Goal: Task Accomplishment & Management: Manage account settings

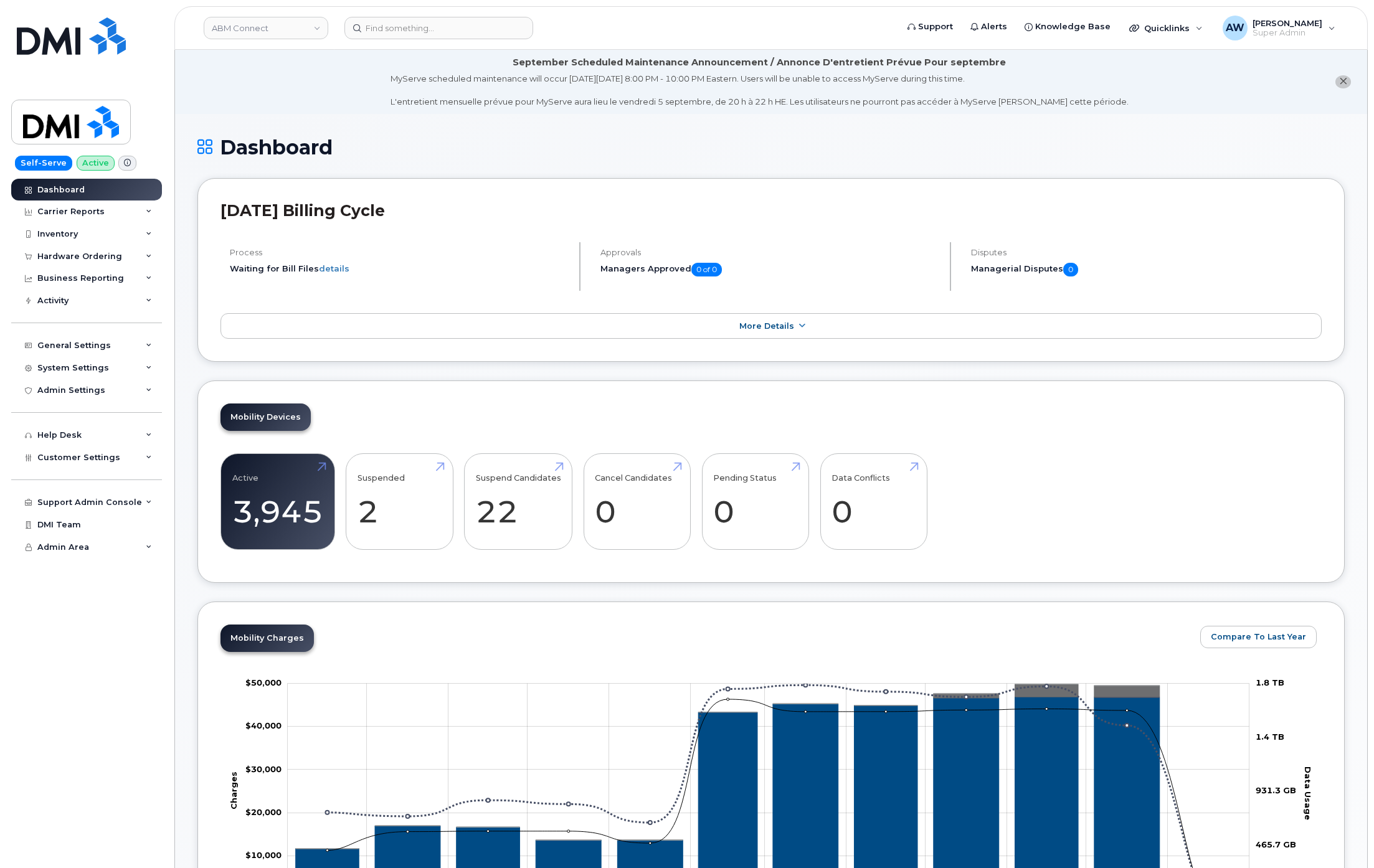
scroll to position [1320, 0]
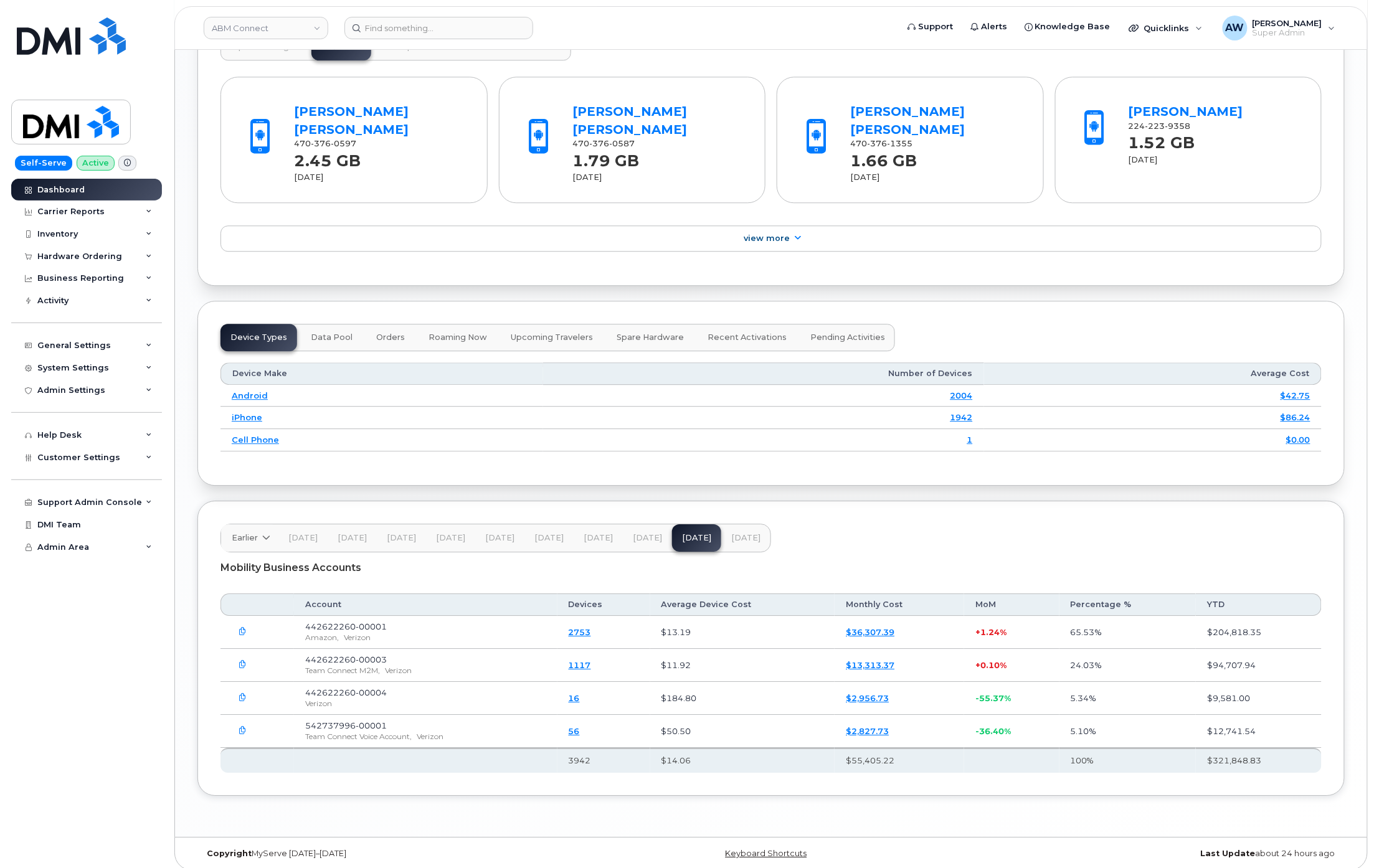
click at [271, 40] on header "ABM Connect Support Alerts Knowledge Base Quicklinks Suspend / Cancel Device Ch…" at bounding box center [770, 28] width 1193 height 44
click at [273, 32] on link "ABM Connect" at bounding box center [266, 28] width 125 height 23
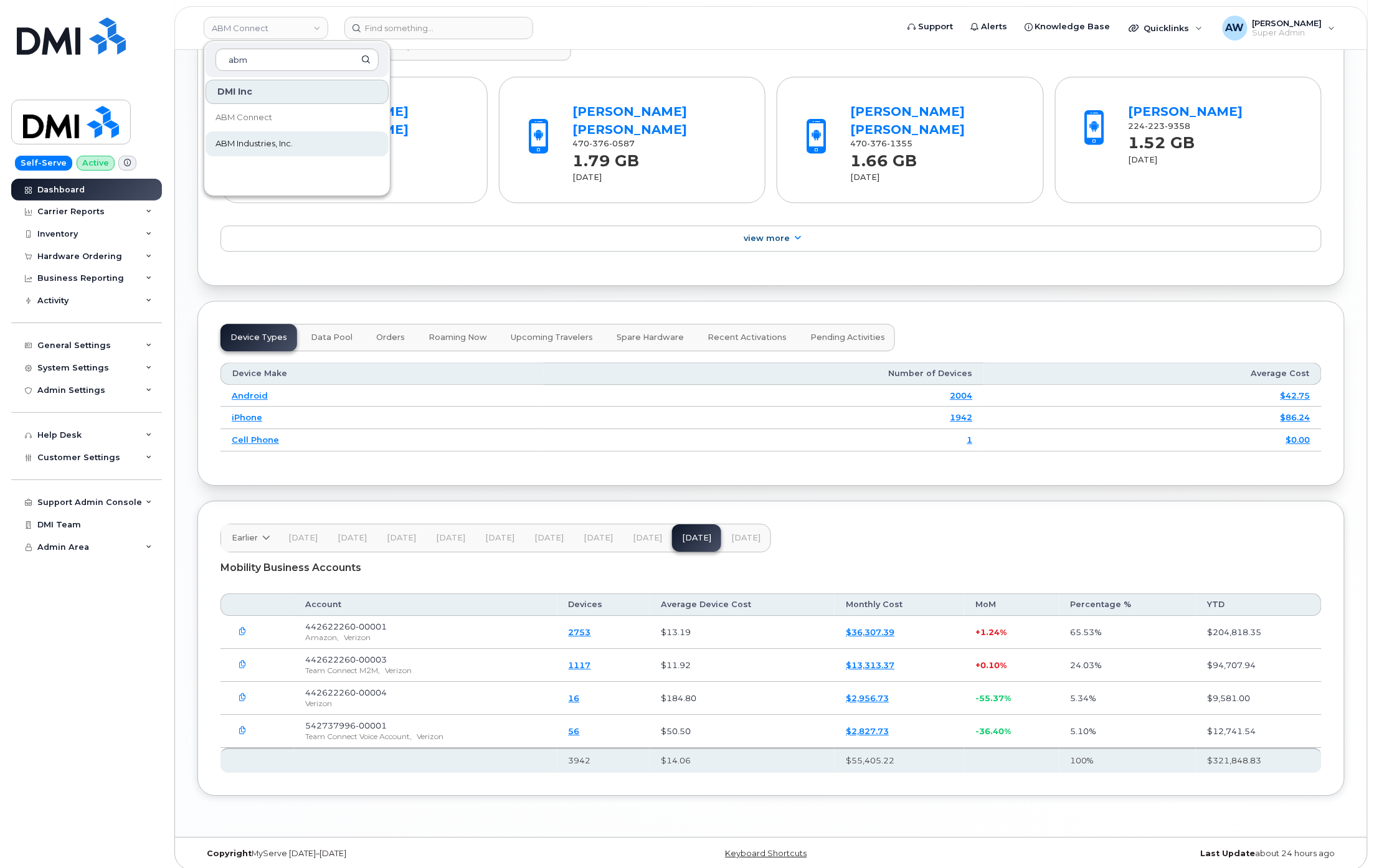
type input "abm"
click at [267, 138] on span "ABM Industries, Inc." at bounding box center [254, 144] width 77 height 13
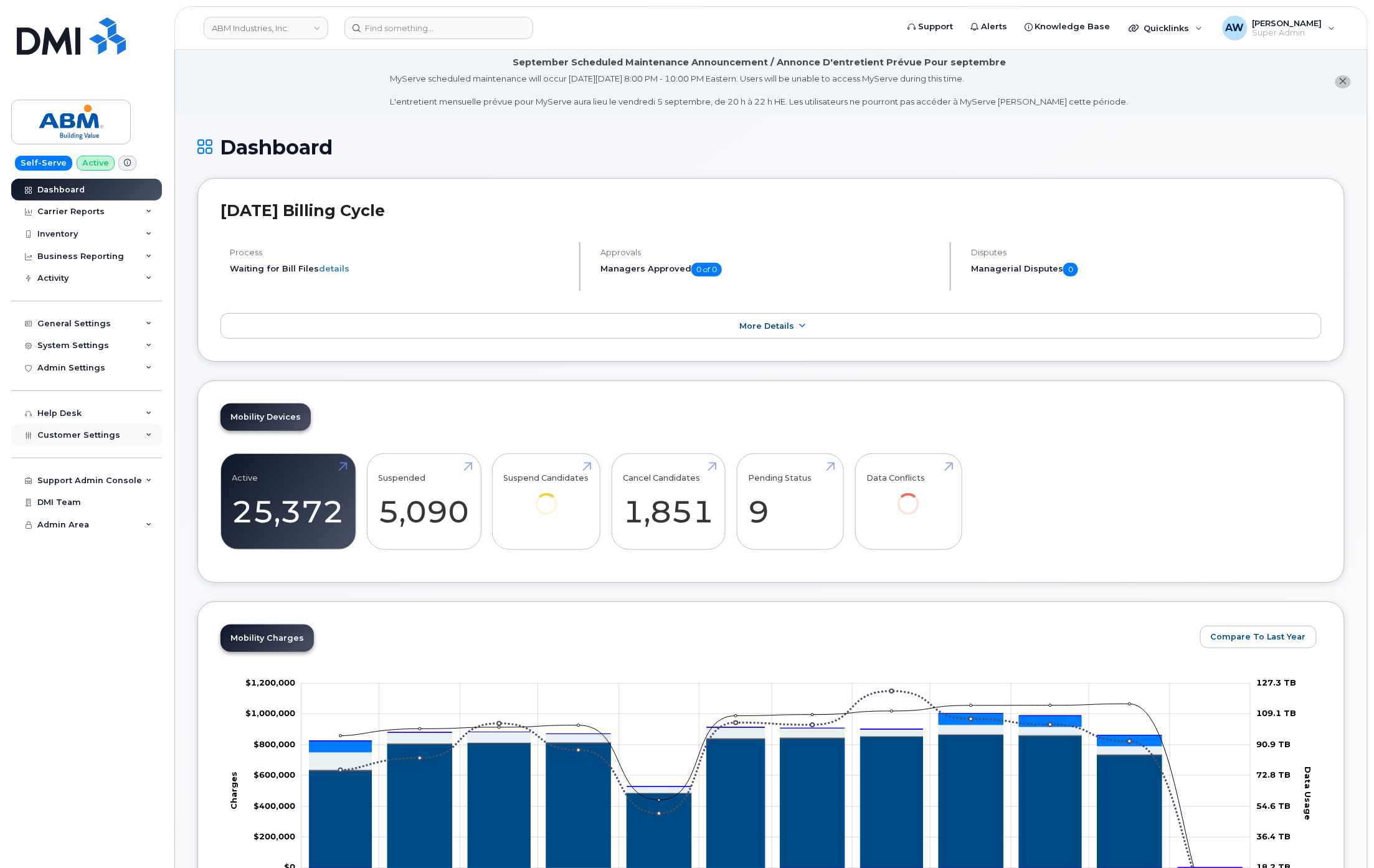
click at [85, 434] on span "Customer Settings" at bounding box center [79, 435] width 83 height 9
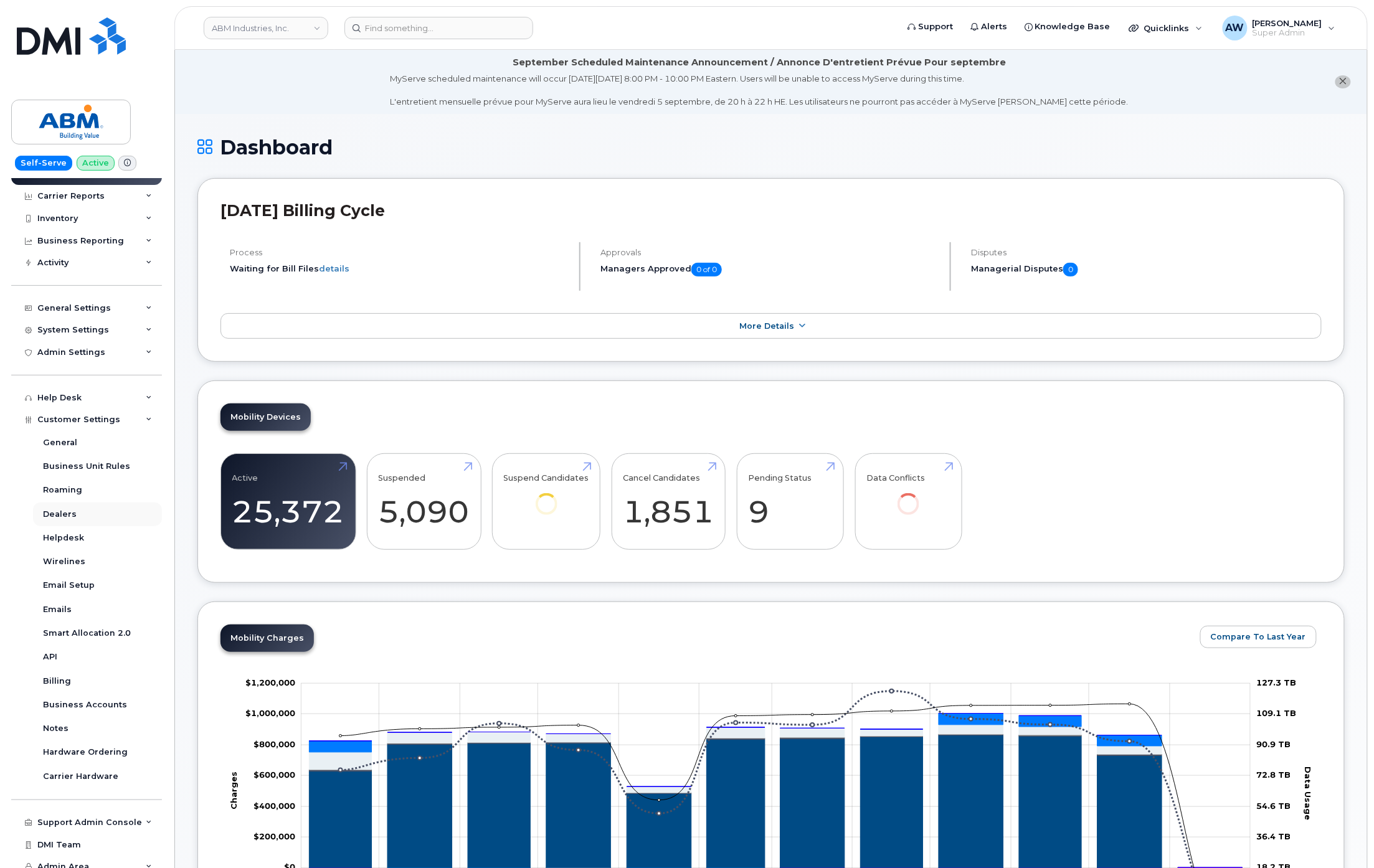
scroll to position [23, 0]
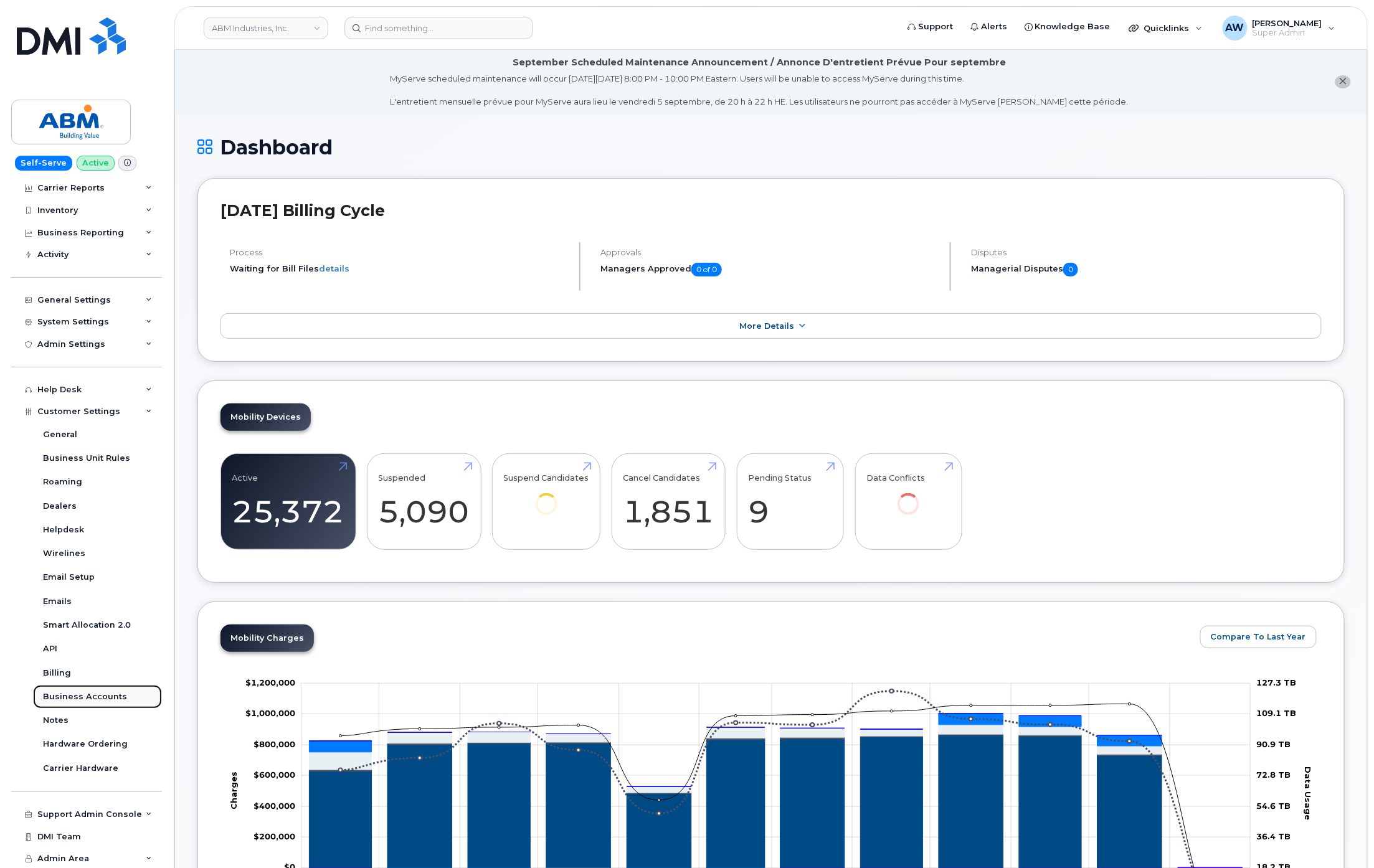
click at [93, 706] on link "Business Accounts" at bounding box center [98, 696] width 129 height 23
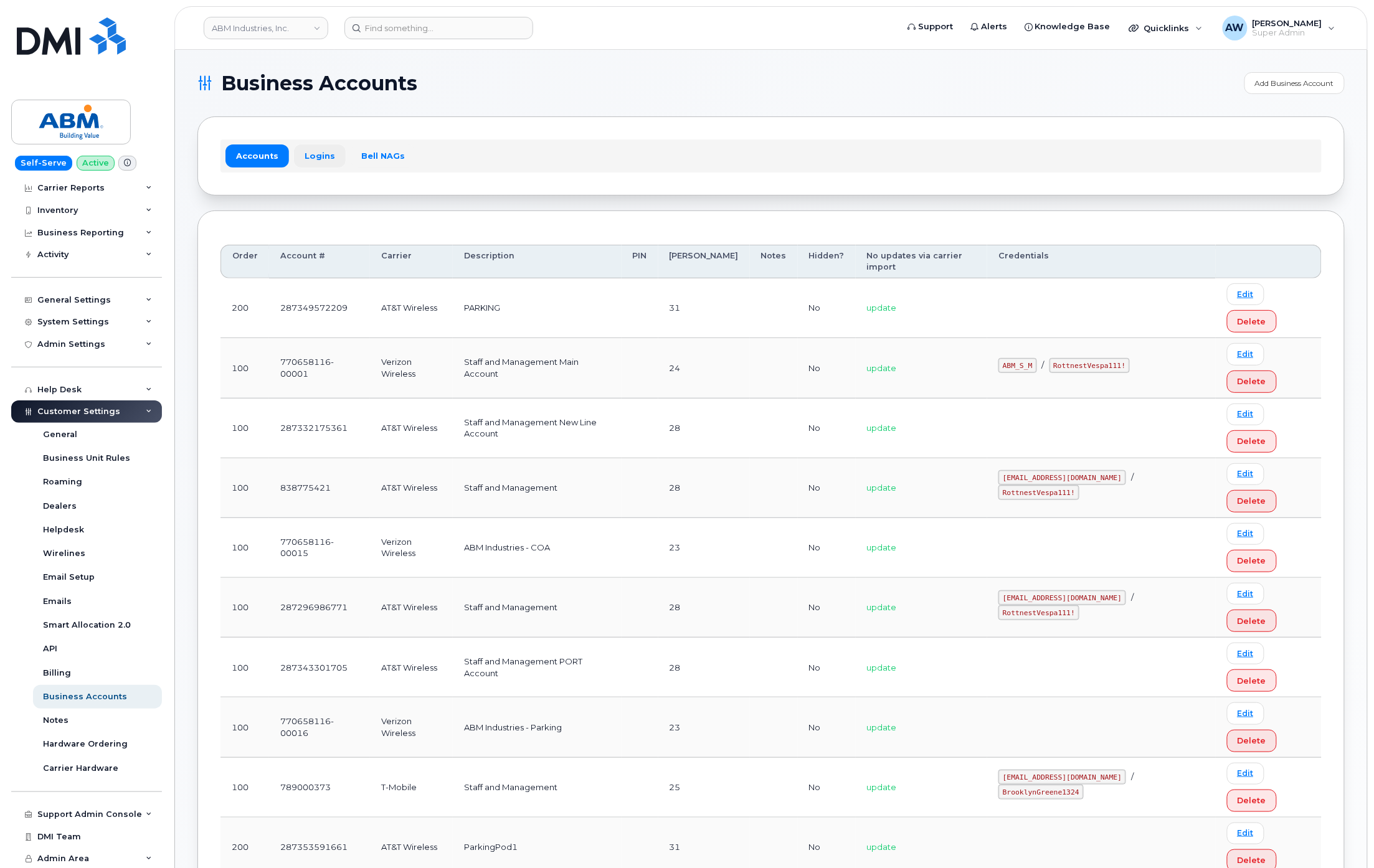
click at [310, 150] on link "Logins" at bounding box center [319, 156] width 52 height 23
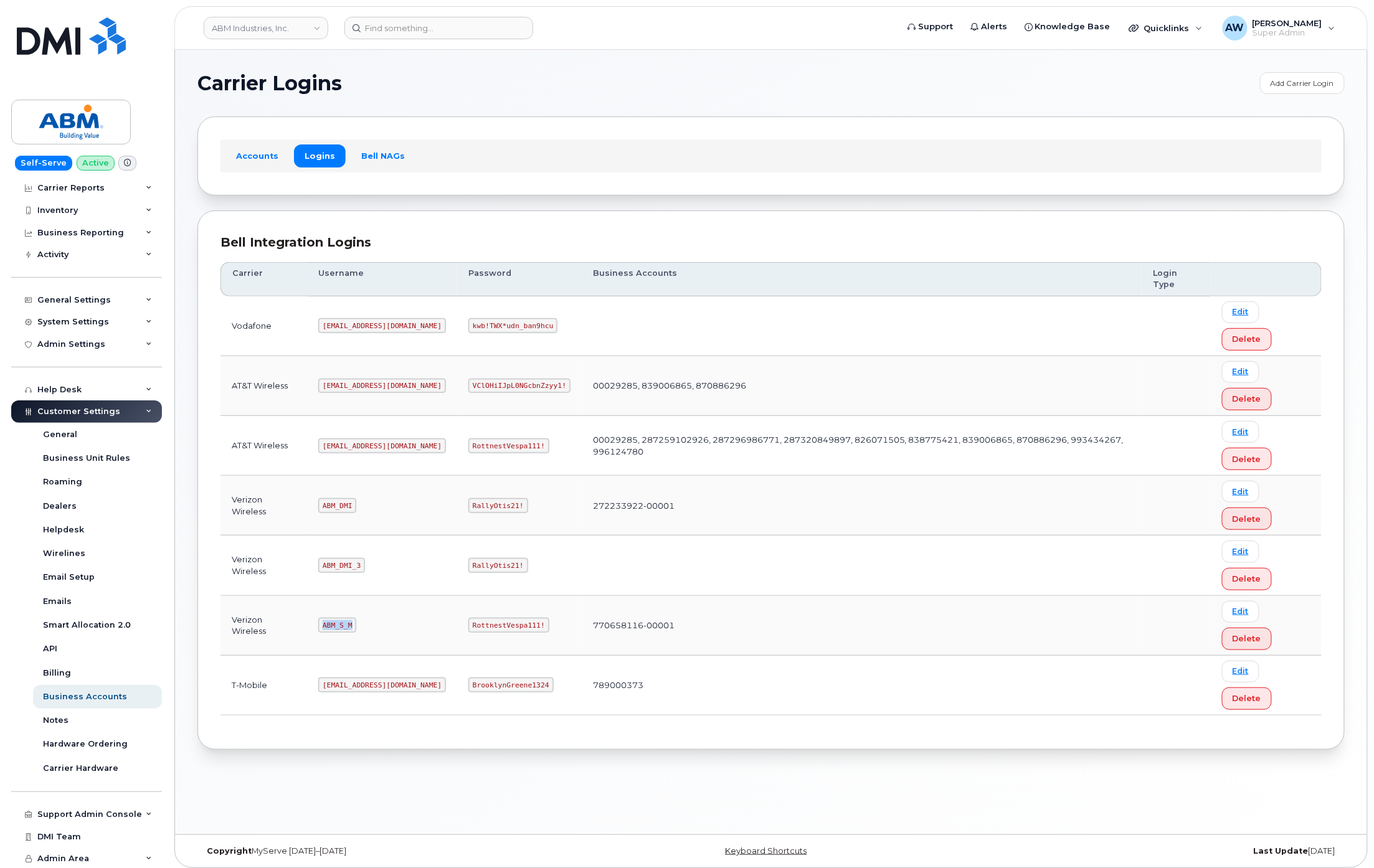
drag, startPoint x: 324, startPoint y: 630, endPoint x: 355, endPoint y: 629, distance: 31.0
click at [355, 629] on code "ABM_S_M" at bounding box center [337, 625] width 38 height 15
copy code "ABM_S_M"
drag, startPoint x: 427, startPoint y: 631, endPoint x: 497, endPoint y: 634, distance: 70.1
click at [497, 633] on code "RottnestVespa111!" at bounding box center [509, 625] width 81 height 15
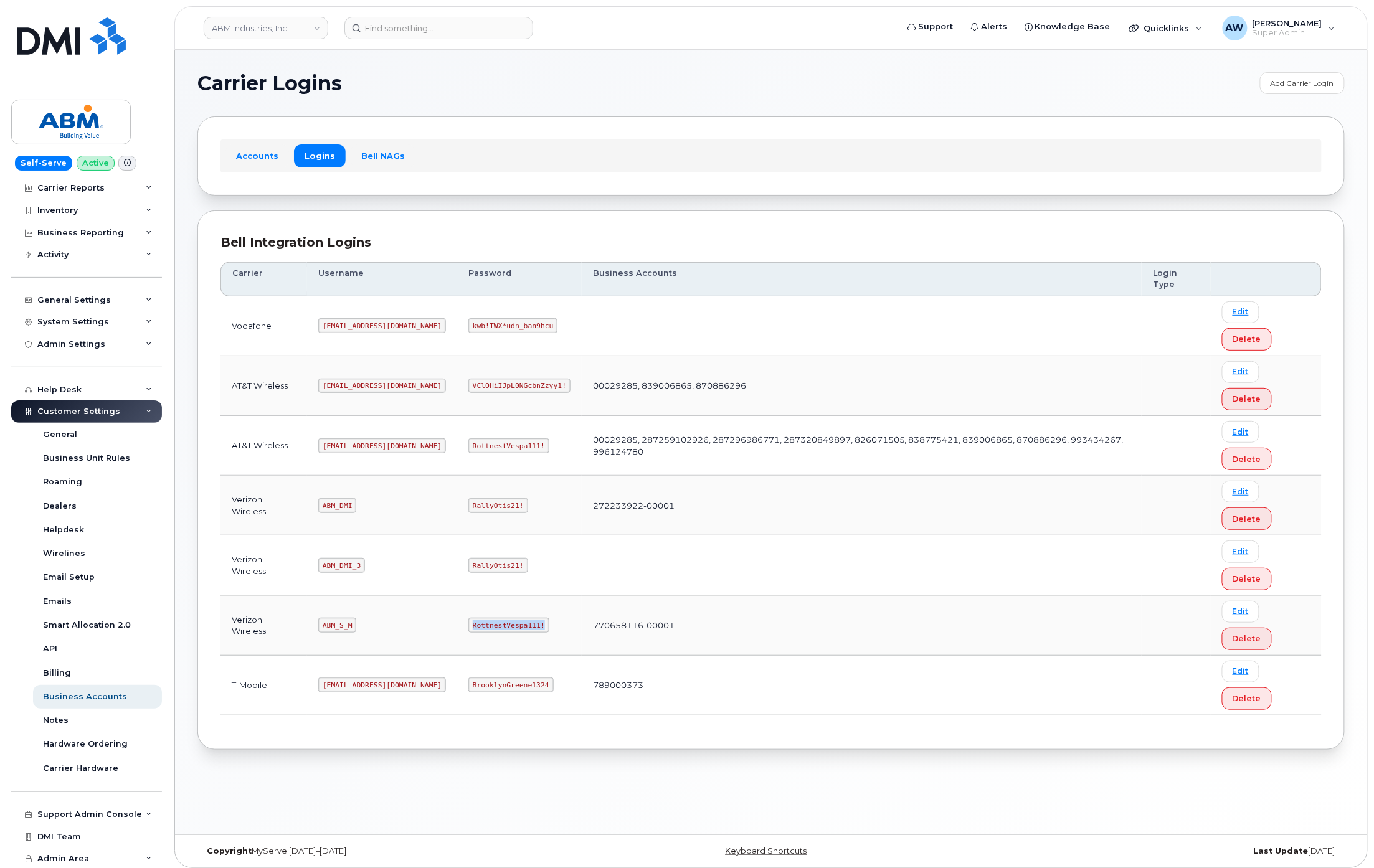
copy code "RottnestVespa111!"
drag, startPoint x: 324, startPoint y: 447, endPoint x: 377, endPoint y: 446, distance: 53.0
click at [377, 446] on code "abm@dminc.com" at bounding box center [382, 446] width 128 height 15
copy code "abm@dminc.com"
drag, startPoint x: 429, startPoint y: 449, endPoint x: 496, endPoint y: 446, distance: 67.1
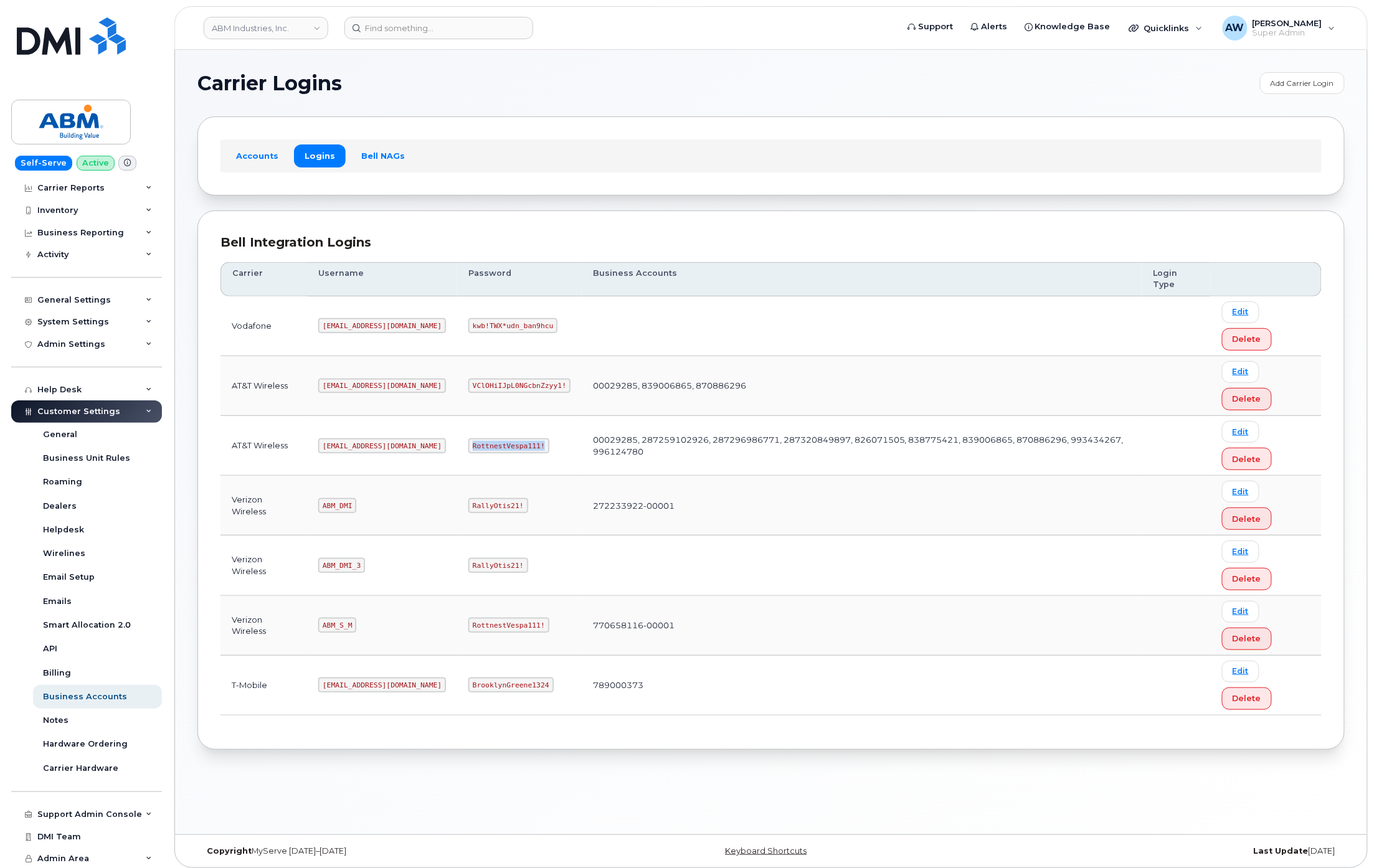
click at [496, 446] on code "RottnestVespa111!" at bounding box center [509, 446] width 81 height 15
copy code "RottnestVespa111!"
click at [1248, 427] on link "Edit" at bounding box center [1241, 431] width 38 height 22
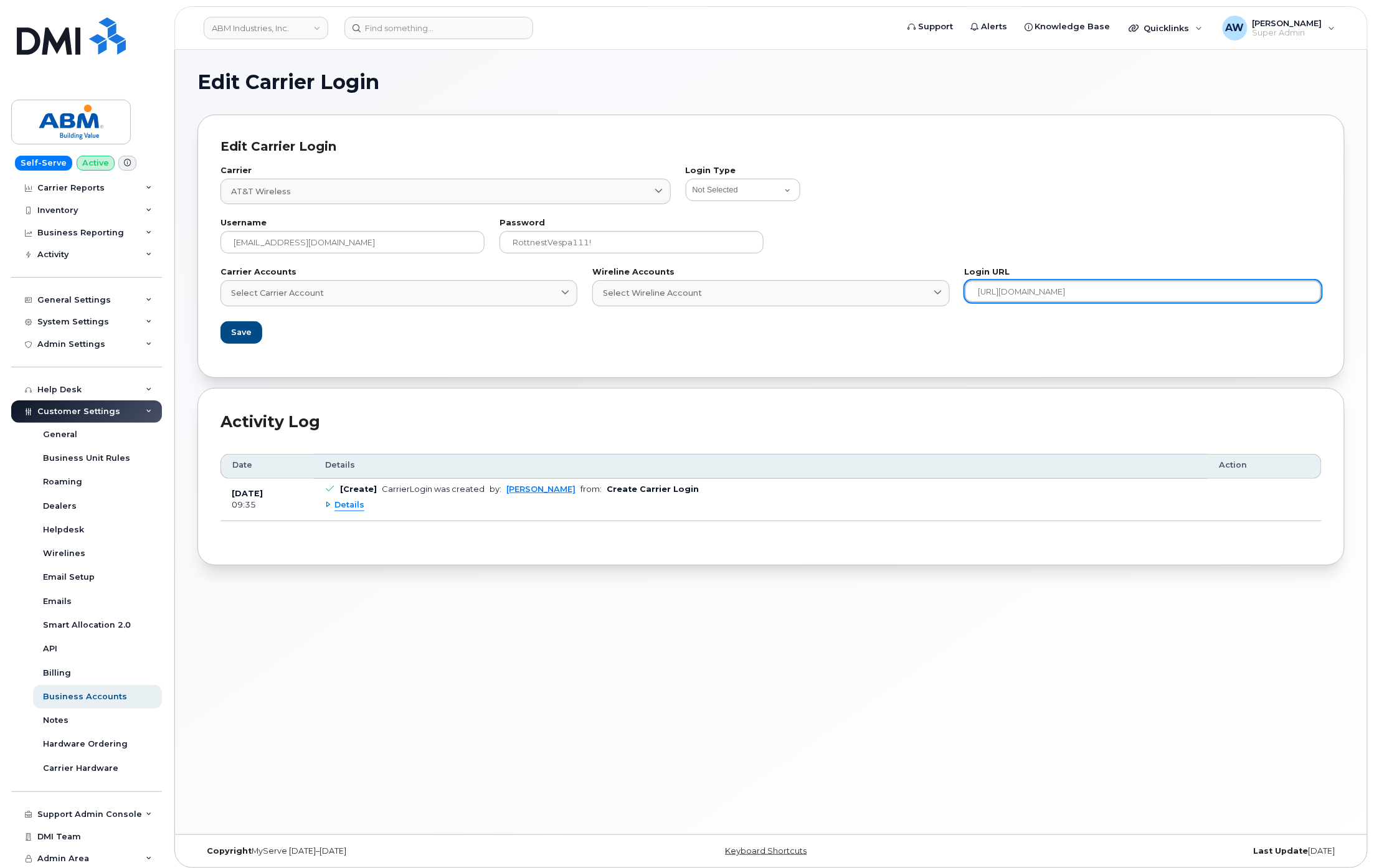
click at [1103, 284] on input "https://www.wireless.att.com/businesscare/" at bounding box center [1142, 292] width 357 height 23
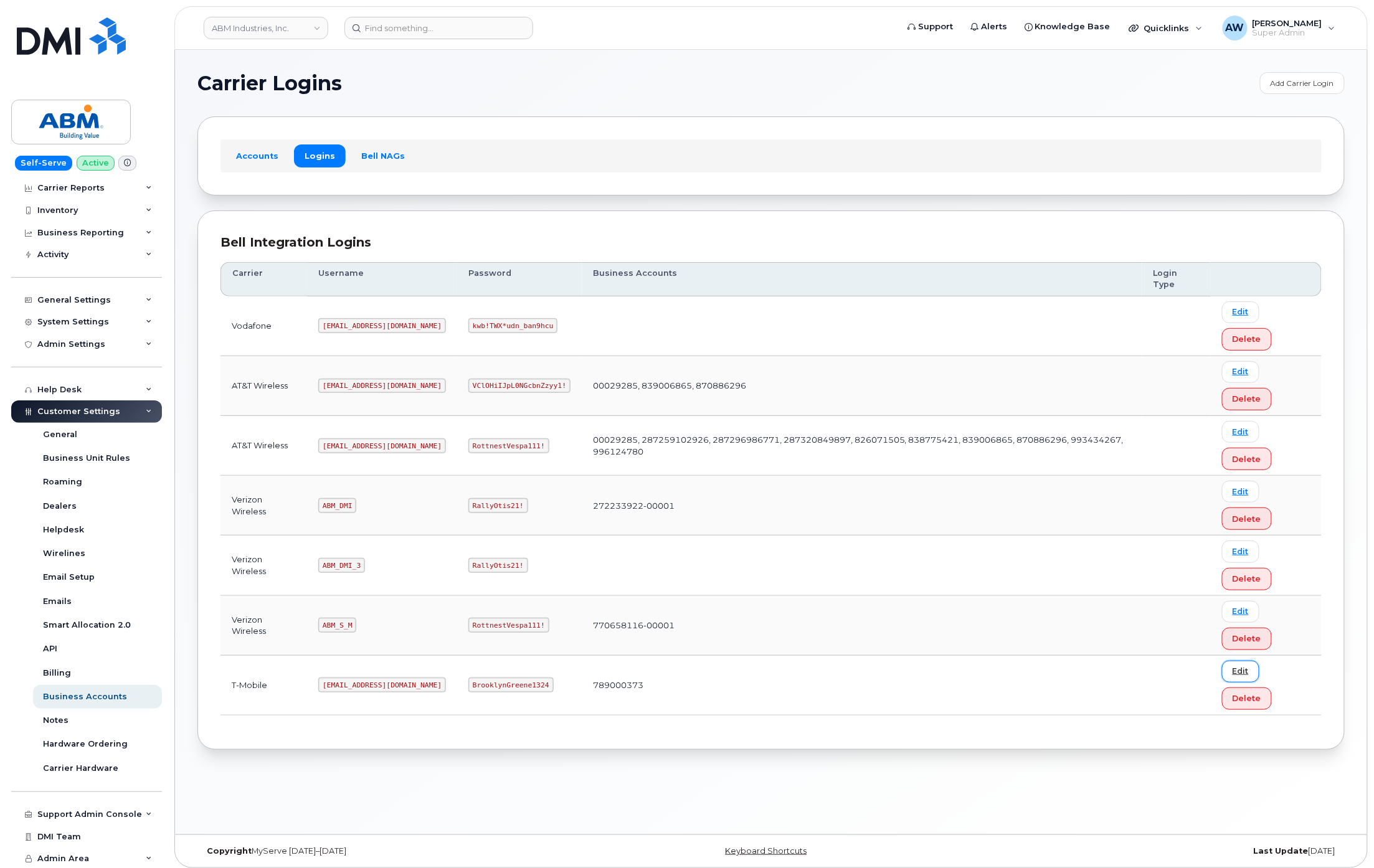
click at [1234, 673] on link "Edit" at bounding box center [1241, 671] width 38 height 22
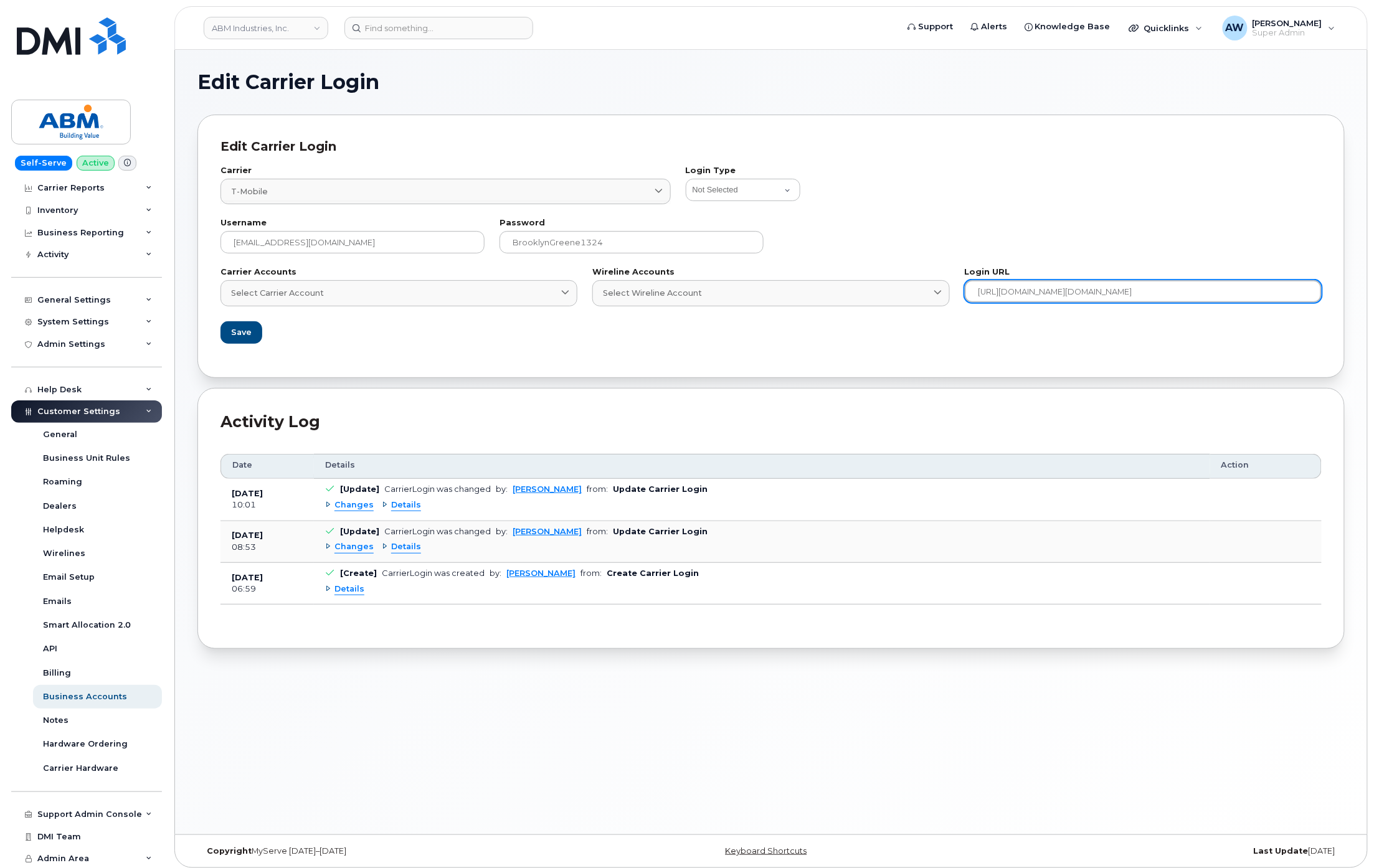
click at [1048, 292] on input "https://account.t-mobile.com/signin/v2/?client_id=TFBBilling&scope=TMO_ID_profi…" at bounding box center [1142, 292] width 357 height 23
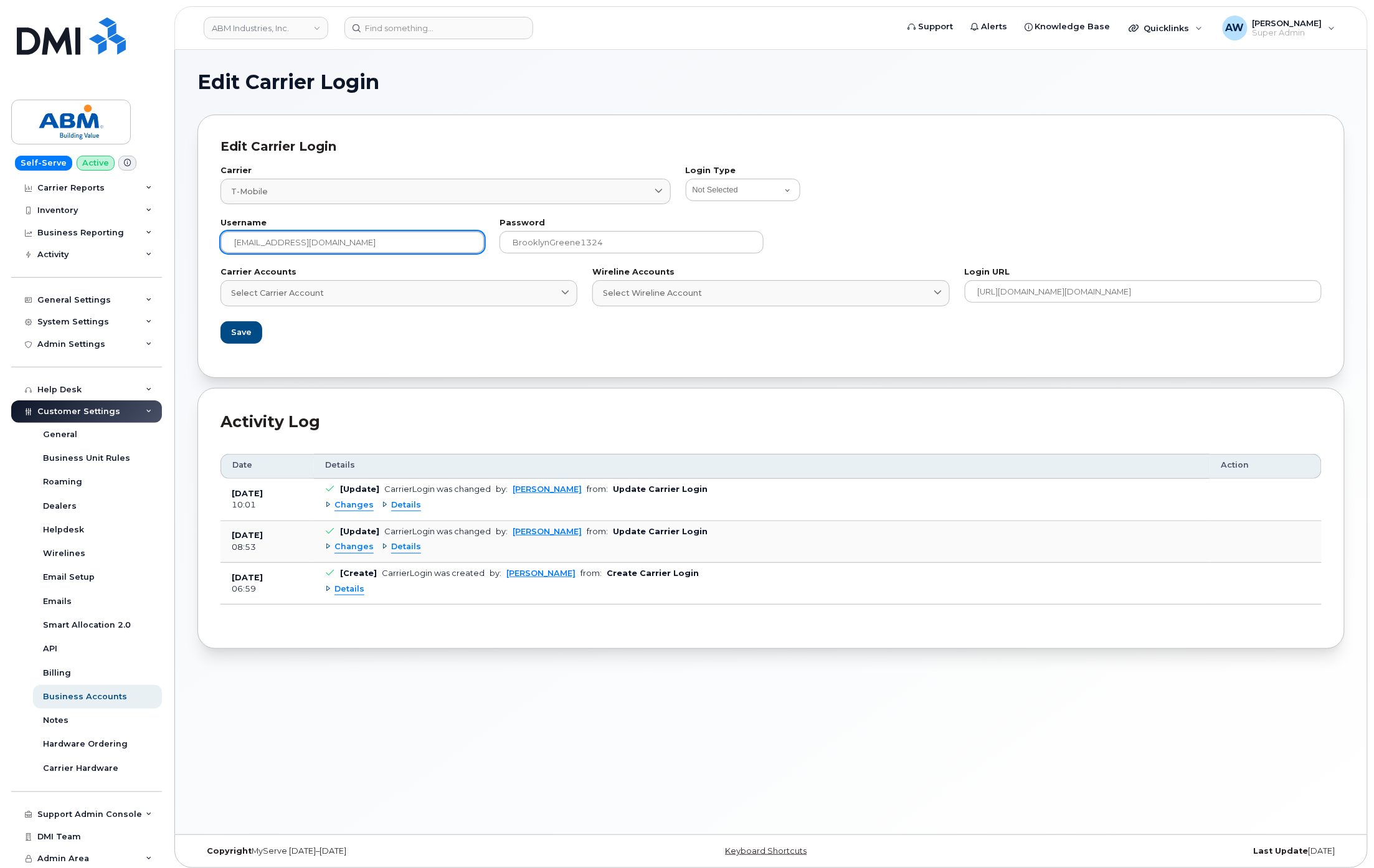
click at [470, 234] on input "abm@dminc.com" at bounding box center [352, 242] width 264 height 23
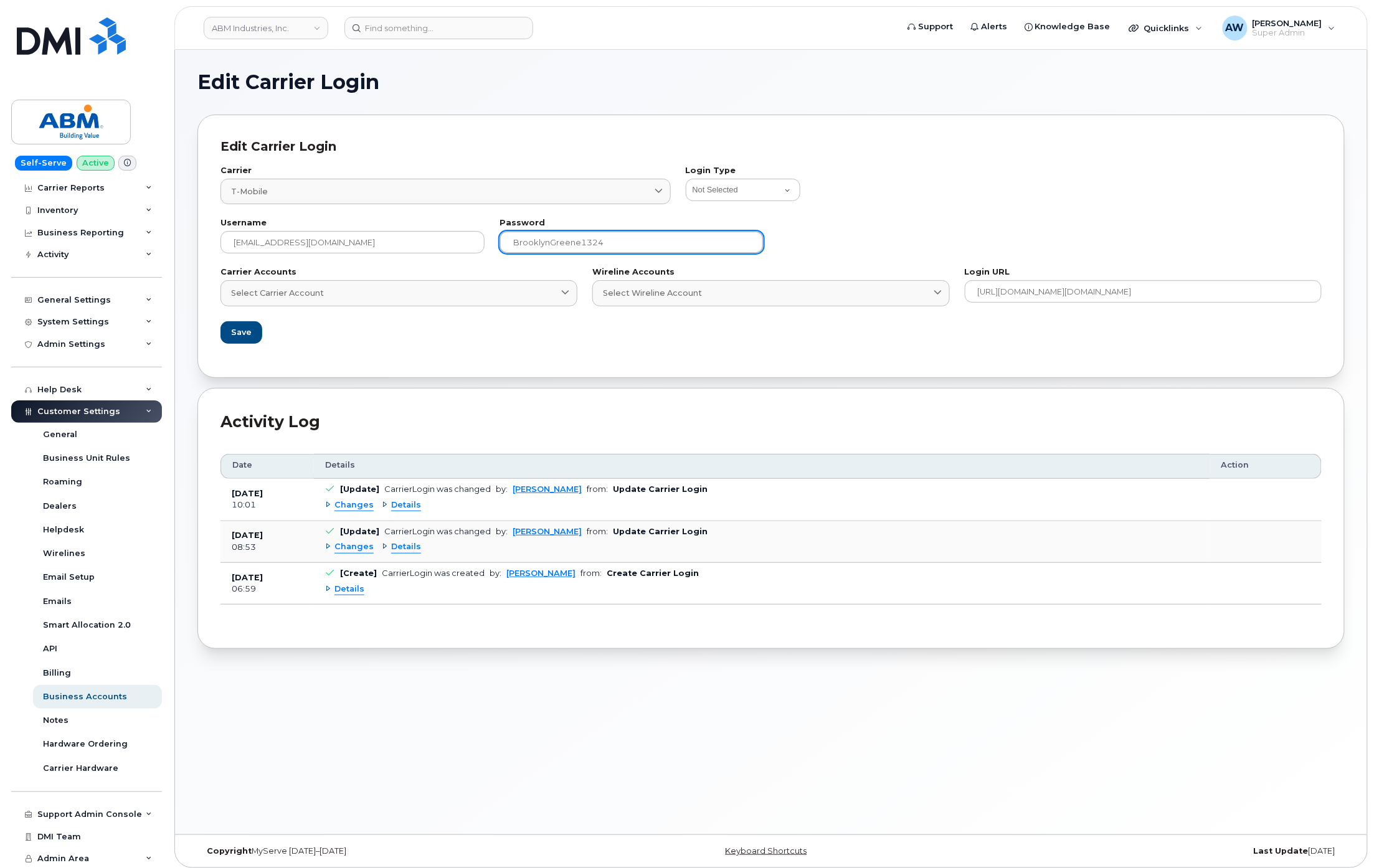
click at [588, 234] on input "BrooklynGreene1324" at bounding box center [631, 242] width 264 height 23
